Goal: Book appointment/travel/reservation

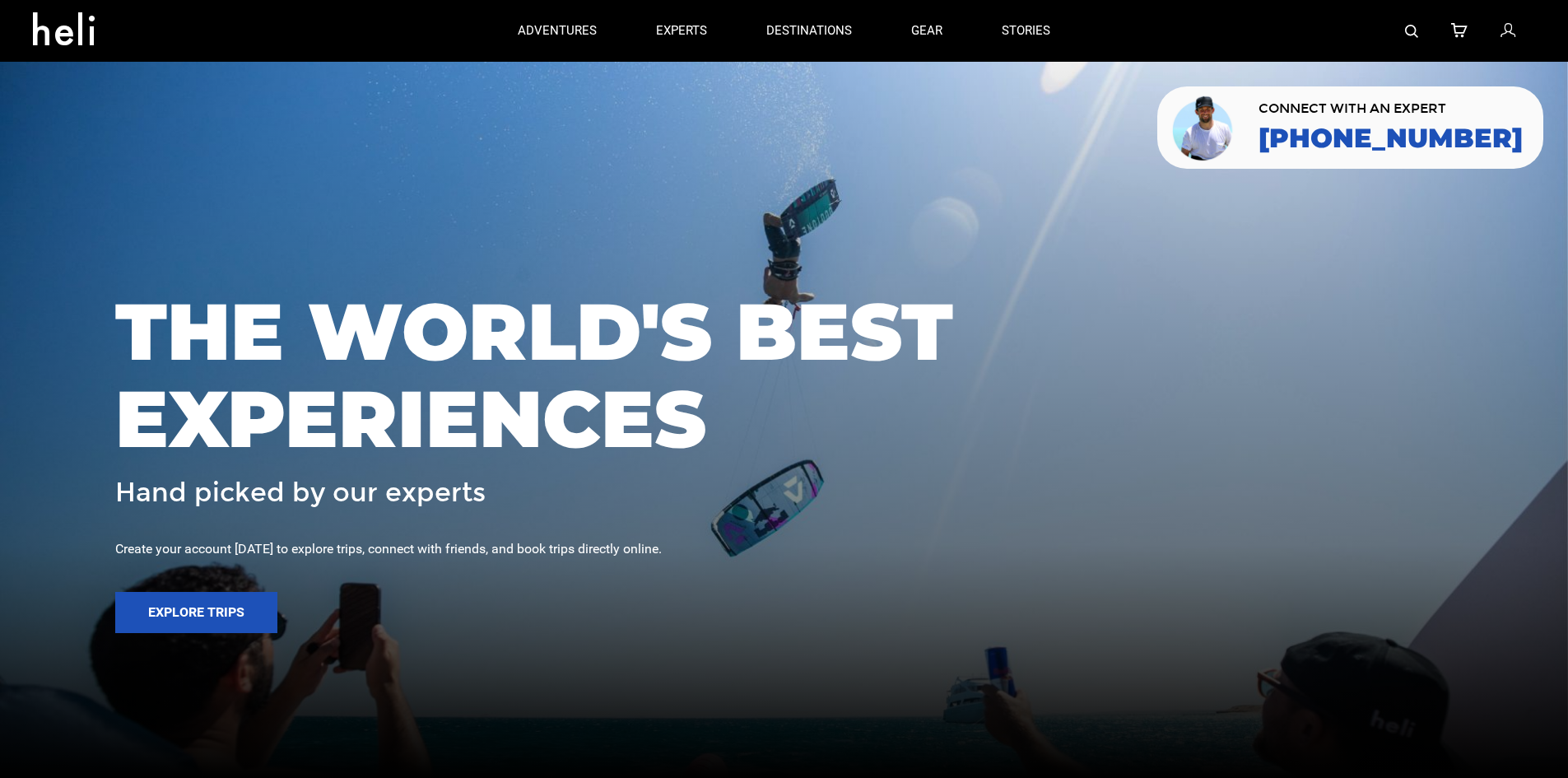
click at [1412, 32] on img at bounding box center [1412, 32] width 13 height 13
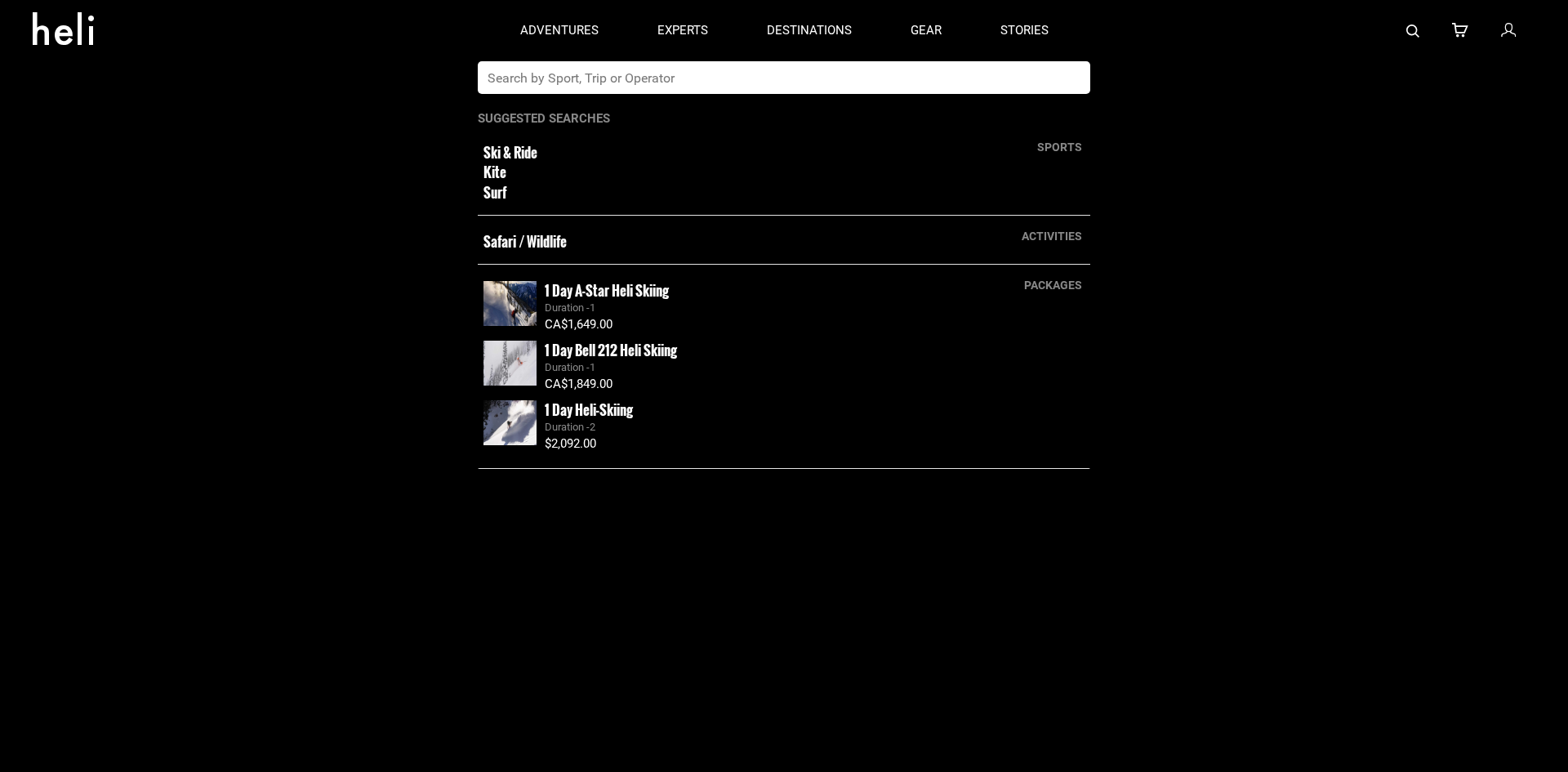
click at [996, 84] on input "text" at bounding box center [767, 78] width 579 height 33
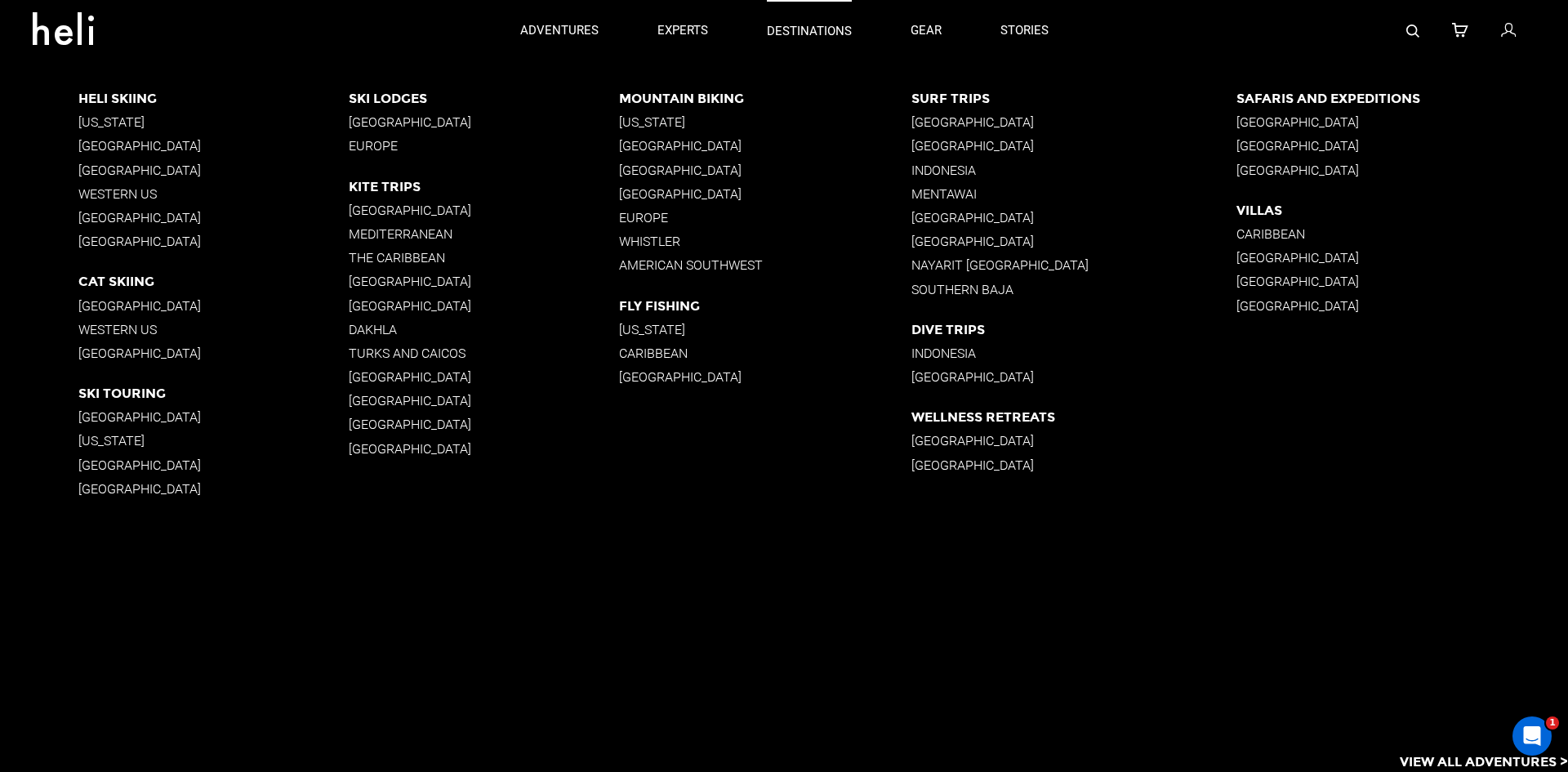
click at [782, 54] on link "destinations" at bounding box center [809, 31] width 85 height 61
click at [144, 221] on p "[GEOGRAPHIC_DATA]" at bounding box center [213, 217] width 270 height 16
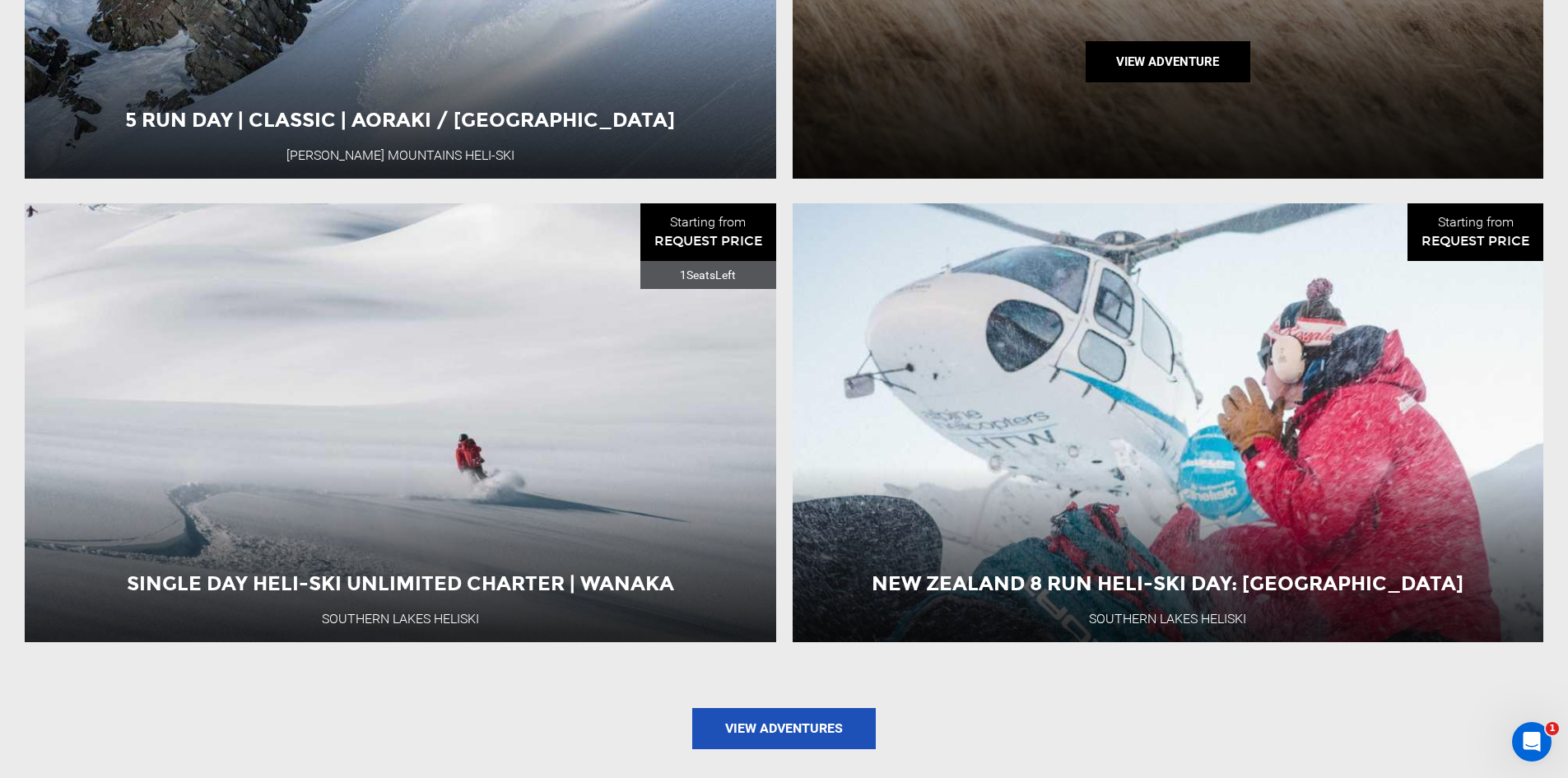
scroll to position [2223, 0]
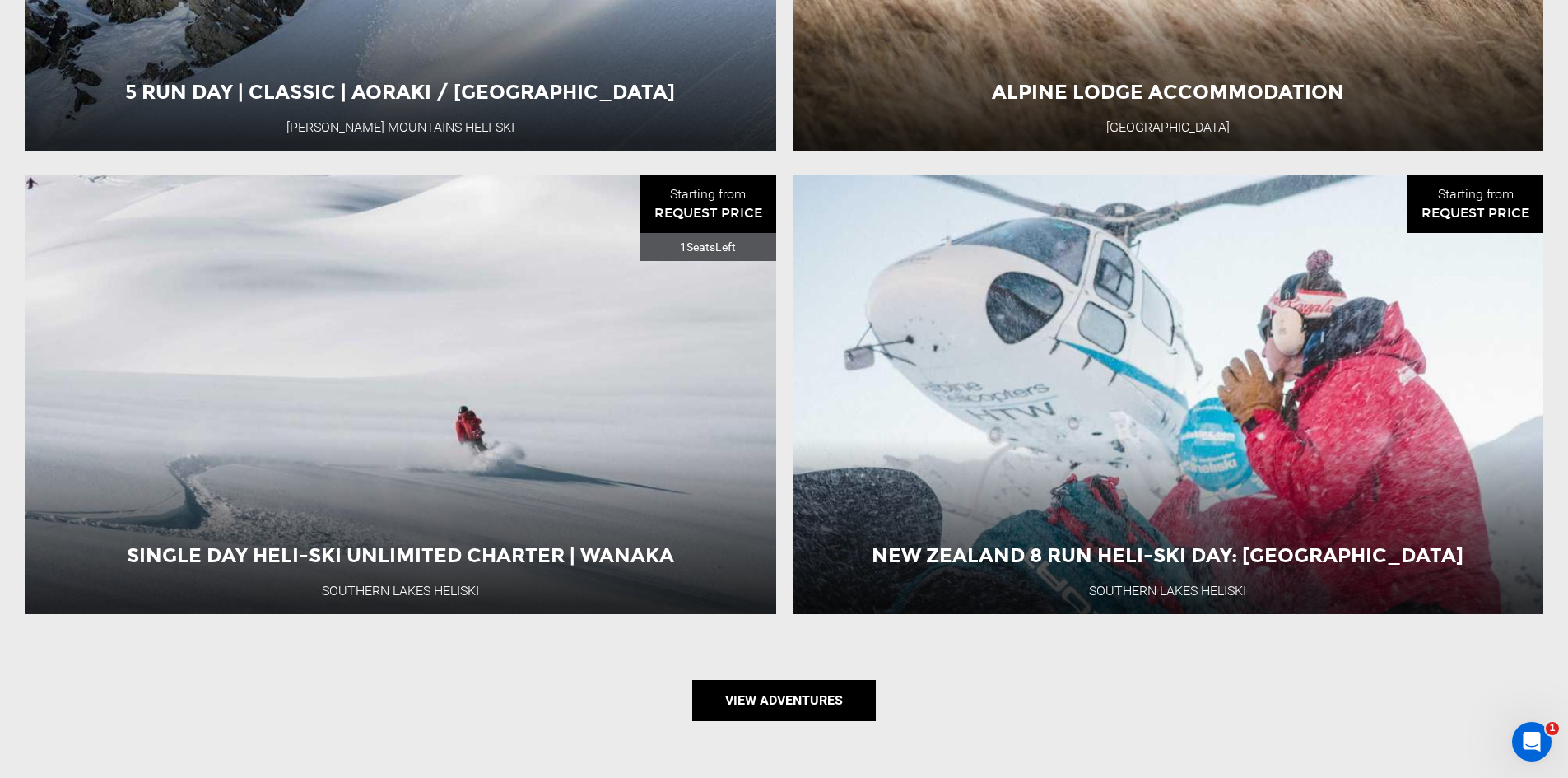
click at [818, 711] on link "View Adventures" at bounding box center [784, 700] width 184 height 41
type input "Heli Skiing"
